Goal: Task Accomplishment & Management: Complete application form

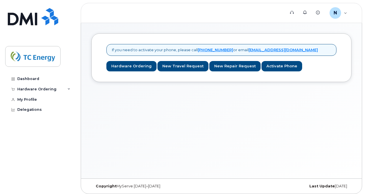
click at [169, 122] on div "If you need to activate your phone, please call 1-877-689-8289 or email helpdes…" at bounding box center [221, 101] width 281 height 156
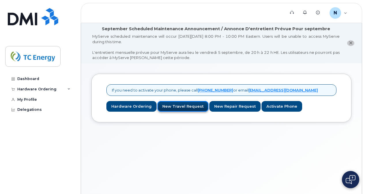
click at [180, 105] on link "New Travel Request" at bounding box center [183, 106] width 51 height 11
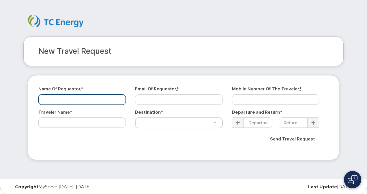
click at [81, 98] on input "Name of Requestor *" at bounding box center [81, 100] width 87 height 10
type input "[PERSON_NAME]"
type input "[PERSON_NAME][EMAIL_ADDRESS][DOMAIN_NAME]"
type input "4034628273"
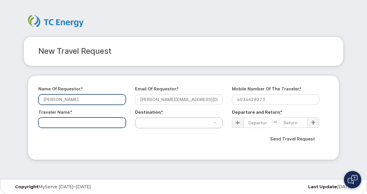
type input "[PERSON_NAME]"
select select "[GEOGRAPHIC_DATA]"
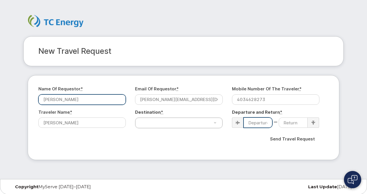
type input "2024-09-03"
type input "2024-09-15"
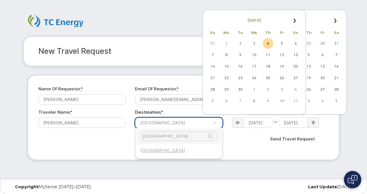
type input "france"
select select "[GEOGRAPHIC_DATA]"
type input "swi"
select select "[GEOGRAPHIC_DATA]"
type input "france"
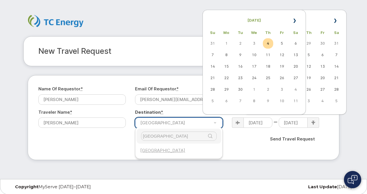
select select "[GEOGRAPHIC_DATA]"
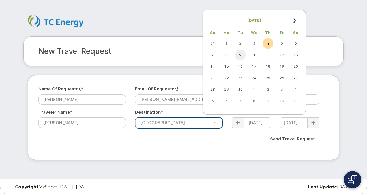
click at [238, 56] on td "9" at bounding box center [240, 55] width 10 height 10
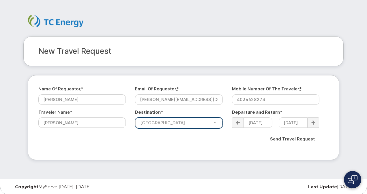
click at [312, 121] on icon at bounding box center [313, 123] width 4 height 4
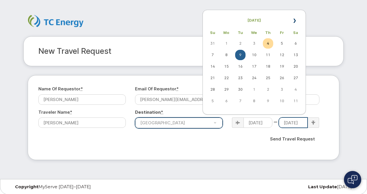
click at [297, 125] on input "[DATE]" at bounding box center [293, 123] width 29 height 10
click at [214, 79] on td "21" at bounding box center [212, 78] width 10 height 10
type input "[DATE]"
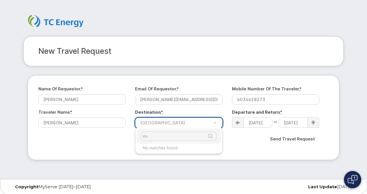
type input "e"
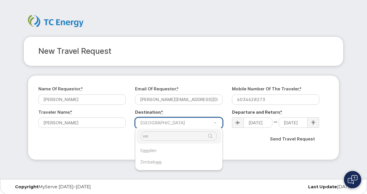
type input "w"
type input "swi"
select select "[GEOGRAPHIC_DATA]"
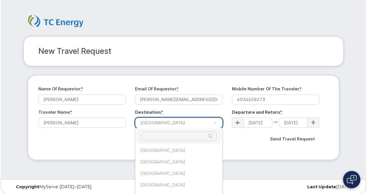
scroll to position [1930, 0]
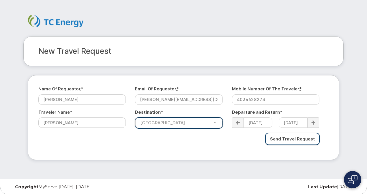
click at [291, 139] on input "Send Travel Request" at bounding box center [292, 139] width 55 height 12
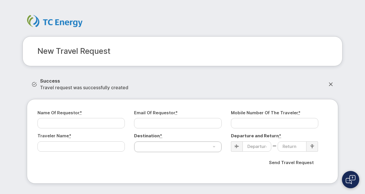
click at [106, 116] on div "Name of Requestor *" at bounding box center [84, 119] width 92 height 19
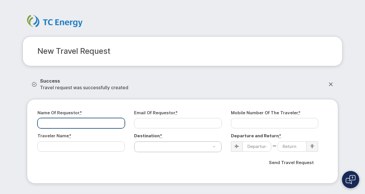
click at [99, 126] on input "Name of Requestor *" at bounding box center [81, 123] width 87 height 10
type input "Neil Herle"
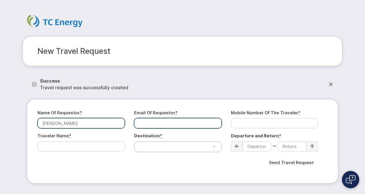
type input "[PERSON_NAME][EMAIL_ADDRESS][DOMAIN_NAME]"
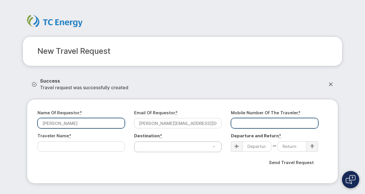
type input "4034628273"
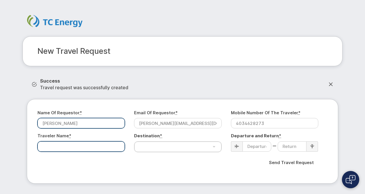
type input "[PERSON_NAME]"
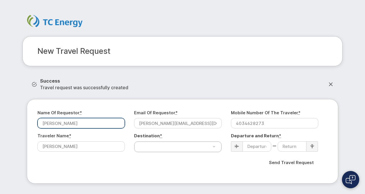
select select "[GEOGRAPHIC_DATA]"
type input "[DATE]"
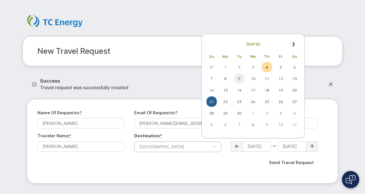
click at [241, 78] on td "9" at bounding box center [239, 79] width 10 height 10
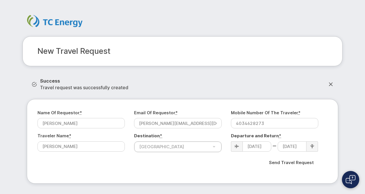
click at [314, 147] on div at bounding box center [313, 147] width 12 height 10
click at [302, 147] on input "[DATE]" at bounding box center [292, 147] width 29 height 10
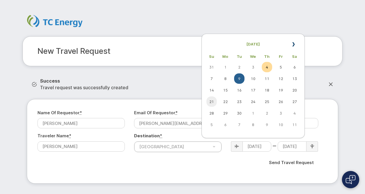
click at [214, 103] on td "21" at bounding box center [212, 102] width 10 height 10
type input "[DATE]"
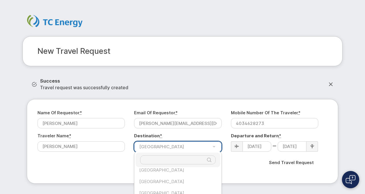
scroll to position [1928, 0]
click at [154, 162] on input "Destination*" at bounding box center [178, 160] width 76 height 9
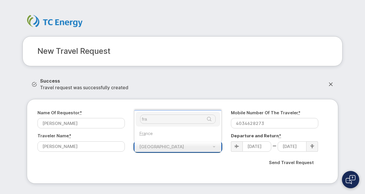
type input "fra"
select select "[GEOGRAPHIC_DATA]"
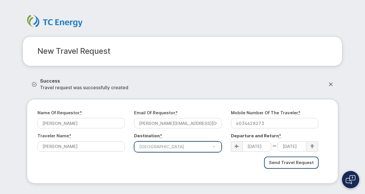
click at [294, 164] on input "Send Travel Request" at bounding box center [291, 163] width 55 height 12
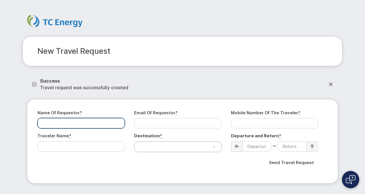
click at [82, 124] on input "Name of Requestor *" at bounding box center [81, 123] width 87 height 10
type input "[PERSON_NAME]"
type input "[PERSON_NAME][EMAIL_ADDRESS][DOMAIN_NAME]"
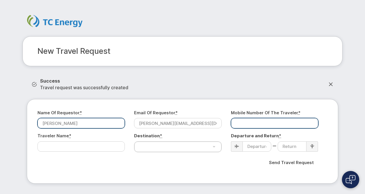
type input "4034628273"
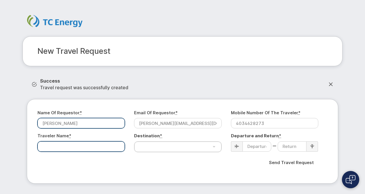
type input "[PERSON_NAME]"
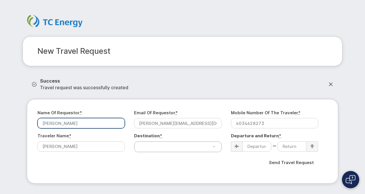
select select "[GEOGRAPHIC_DATA]"
type input "[DATE]"
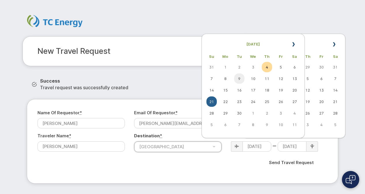
click at [241, 81] on td "9" at bounding box center [239, 79] width 10 height 10
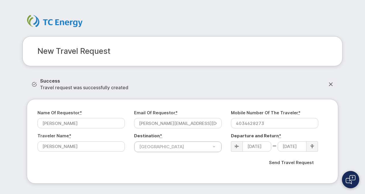
click at [313, 148] on icon at bounding box center [312, 147] width 4 height 4
click at [287, 148] on input "[DATE]" at bounding box center [292, 147] width 29 height 10
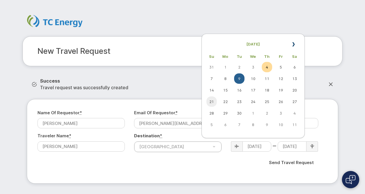
click at [213, 105] on td "21" at bounding box center [212, 102] width 10 height 10
type input "[DATE]"
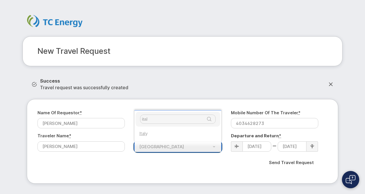
type input "ital"
select select "[GEOGRAPHIC_DATA]"
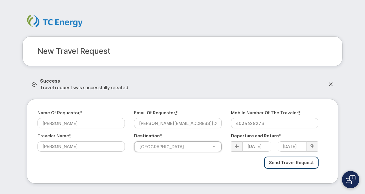
click at [292, 162] on input "Send Travel Request" at bounding box center [291, 163] width 55 height 12
